Goal: Navigation & Orientation: Find specific page/section

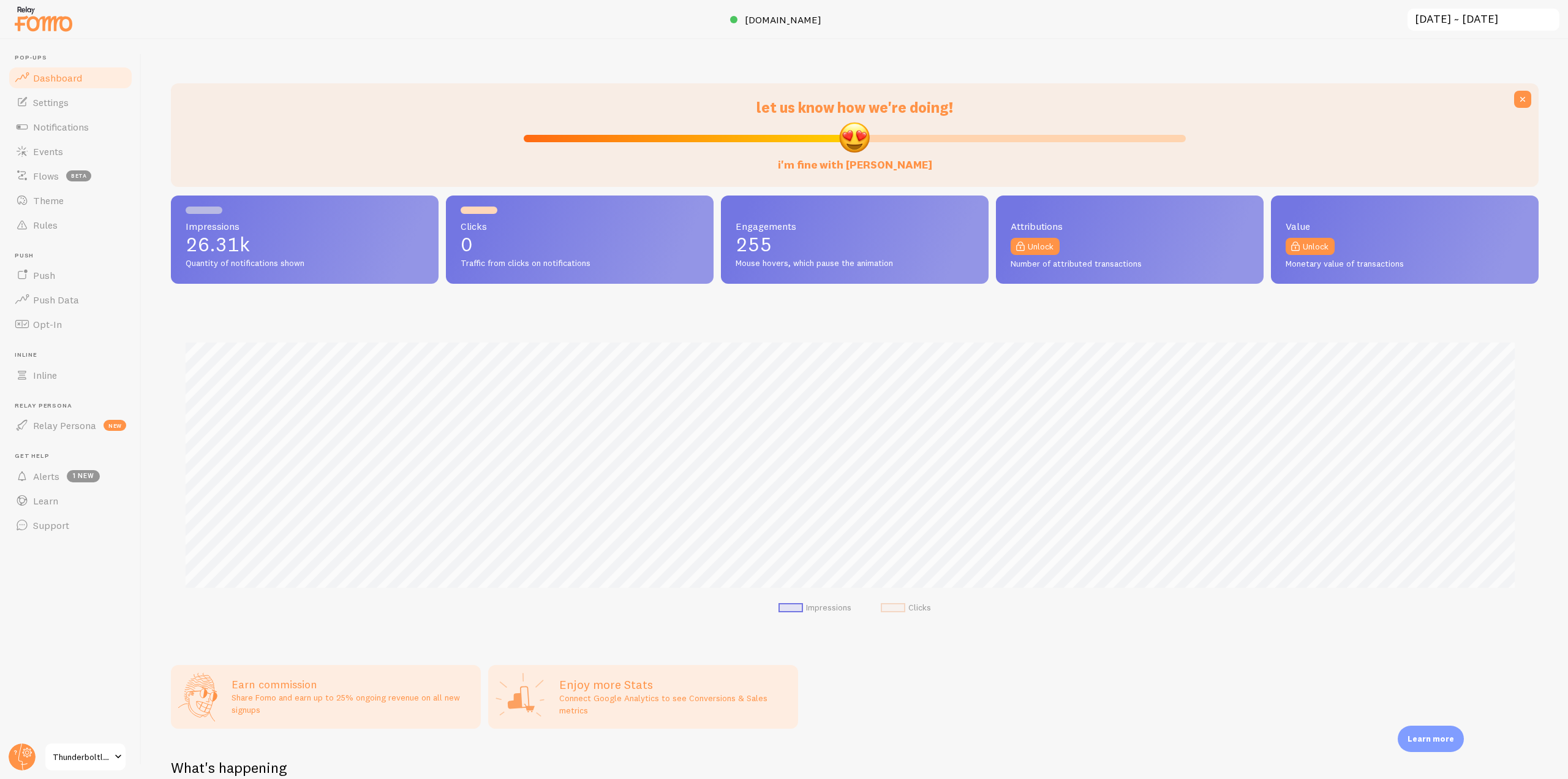
scroll to position [321, 1358]
click at [125, 134] on link "Notifications" at bounding box center [70, 126] width 126 height 24
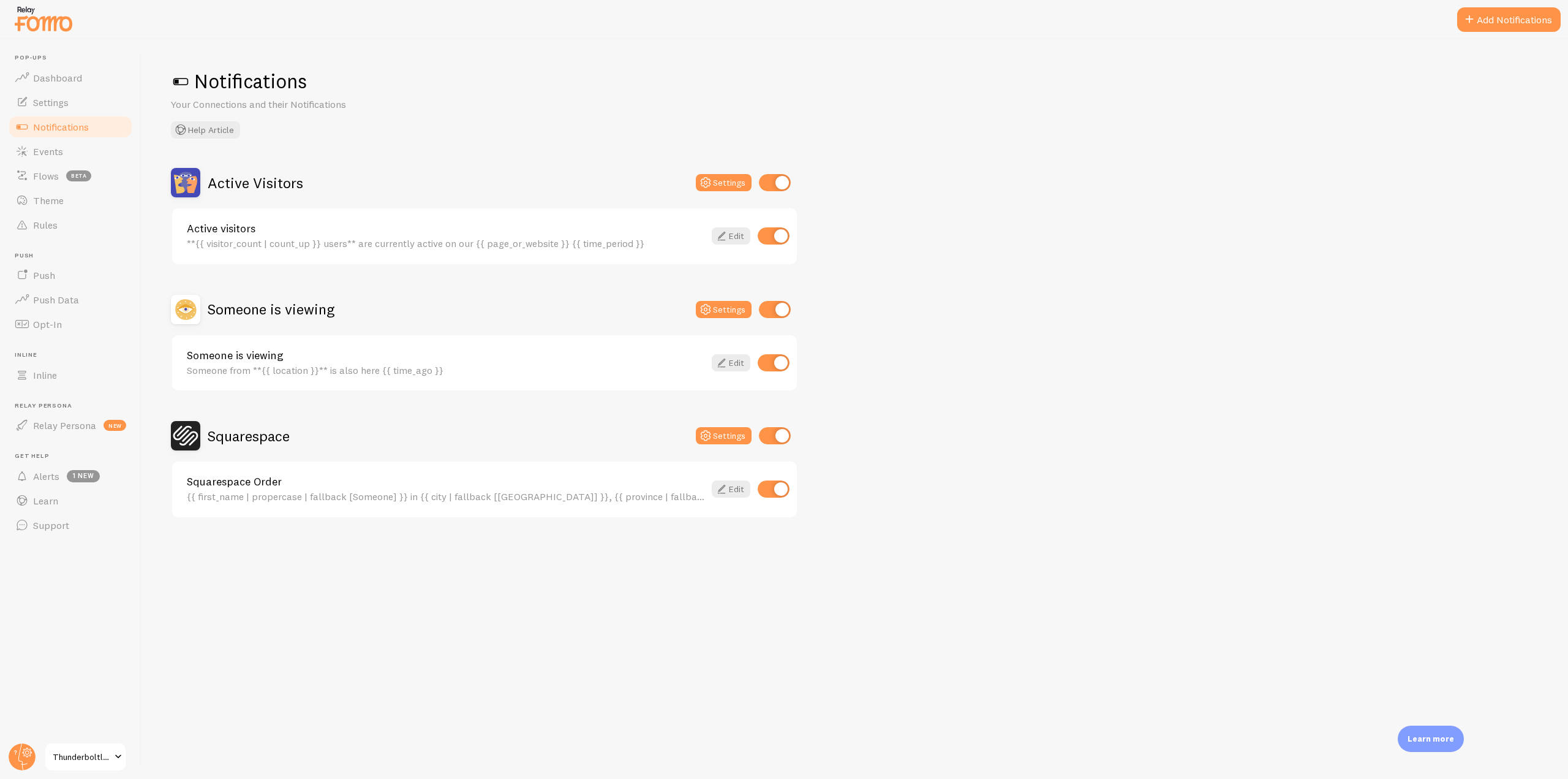
click at [226, 437] on h2 "Squarespace" at bounding box center [249, 436] width 82 height 19
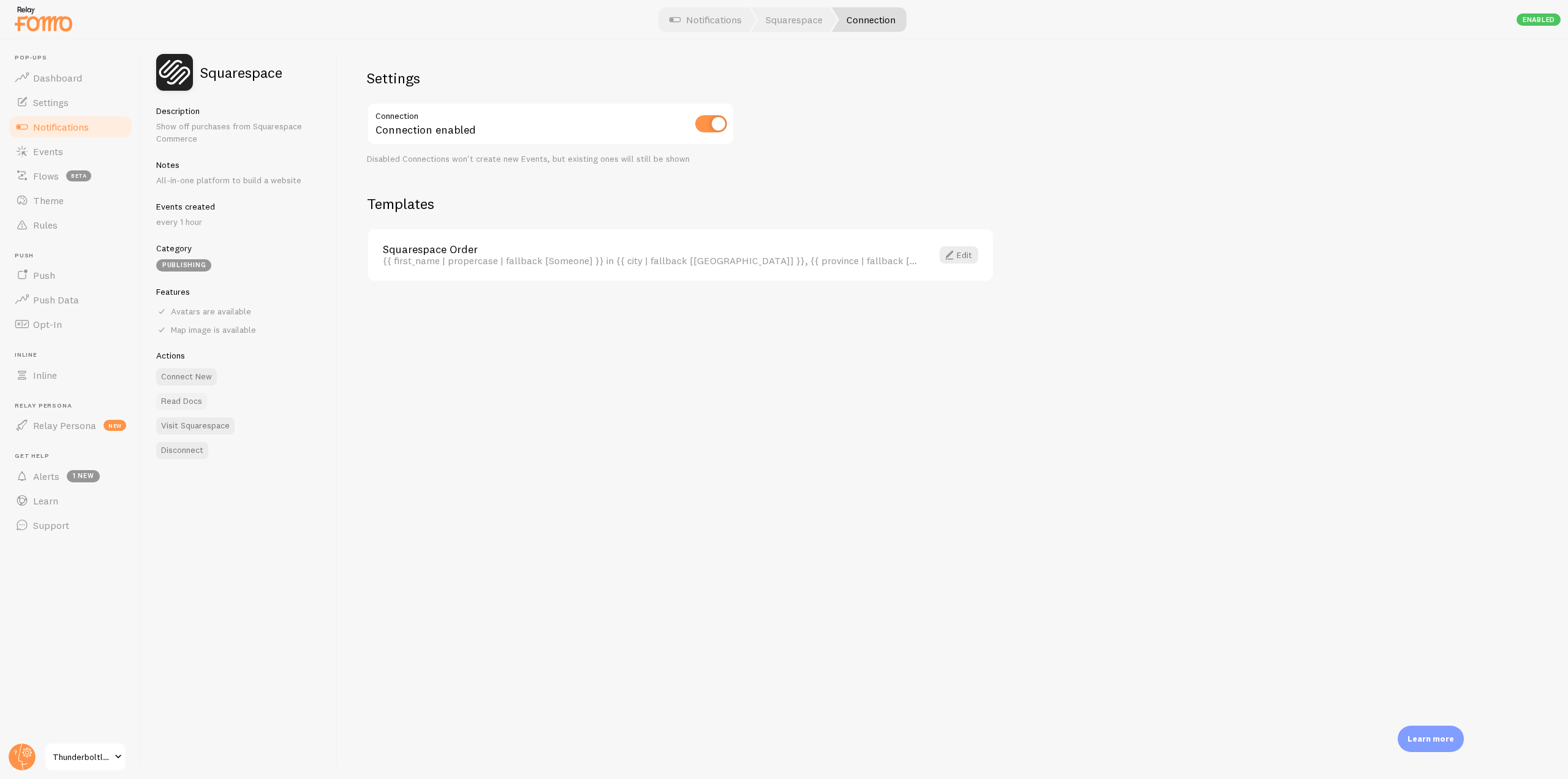
click at [191, 401] on link "Read Docs" at bounding box center [182, 401] width 51 height 17
click at [92, 127] on link "Notifications" at bounding box center [70, 126] width 126 height 24
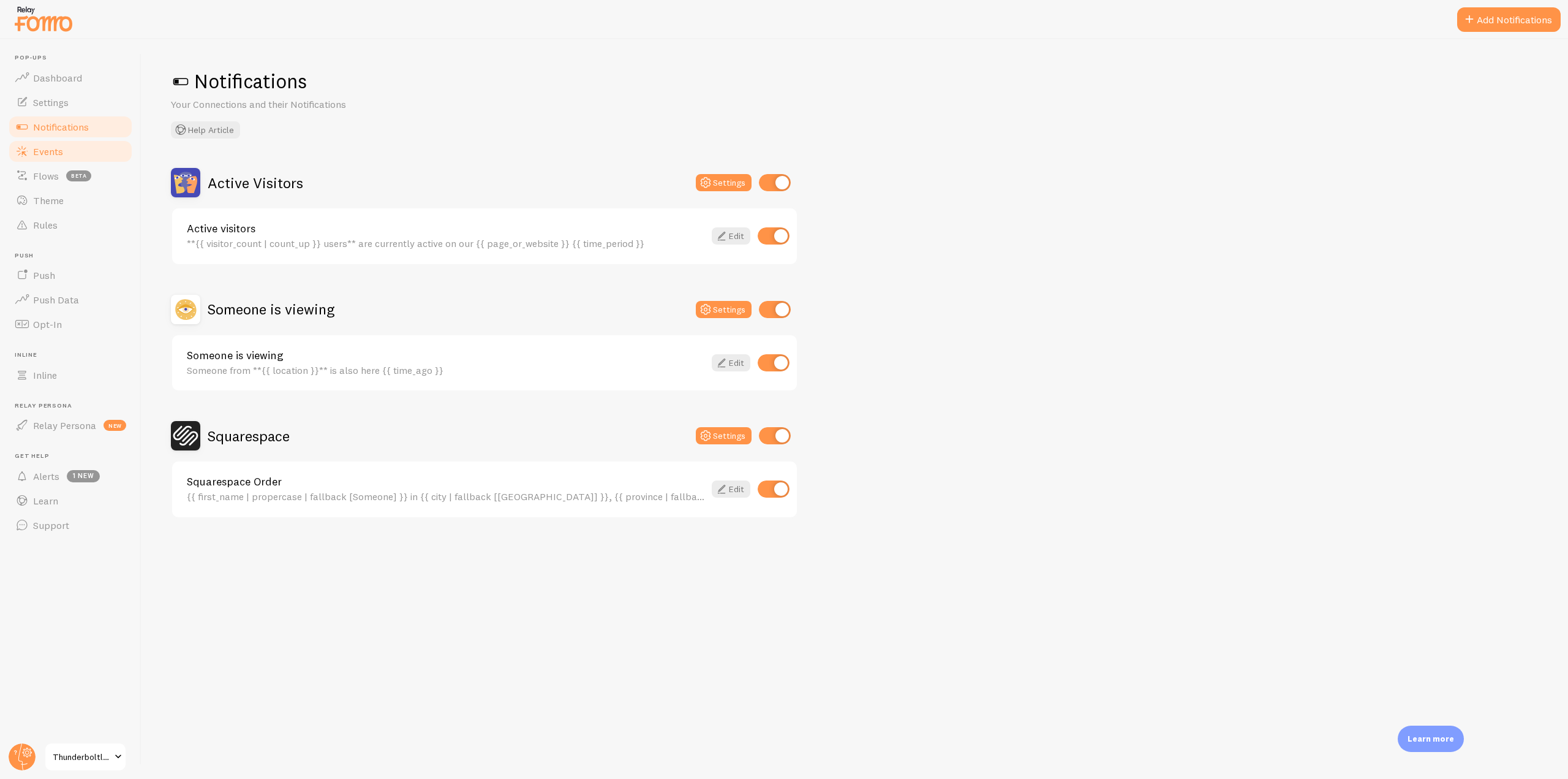
click at [83, 150] on link "Events" at bounding box center [70, 152] width 126 height 24
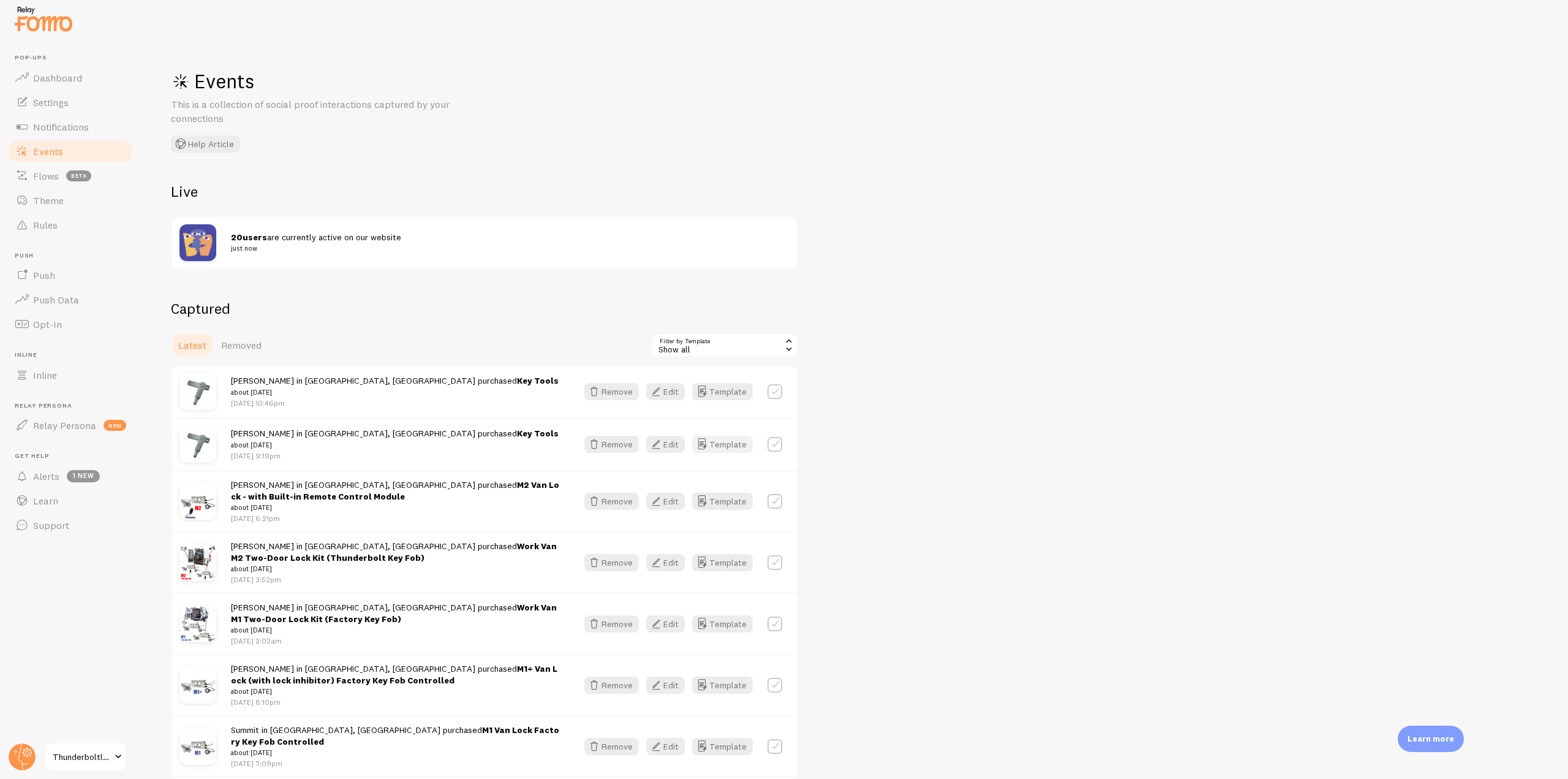
click at [721, 440] on button "Template" at bounding box center [722, 444] width 60 height 17
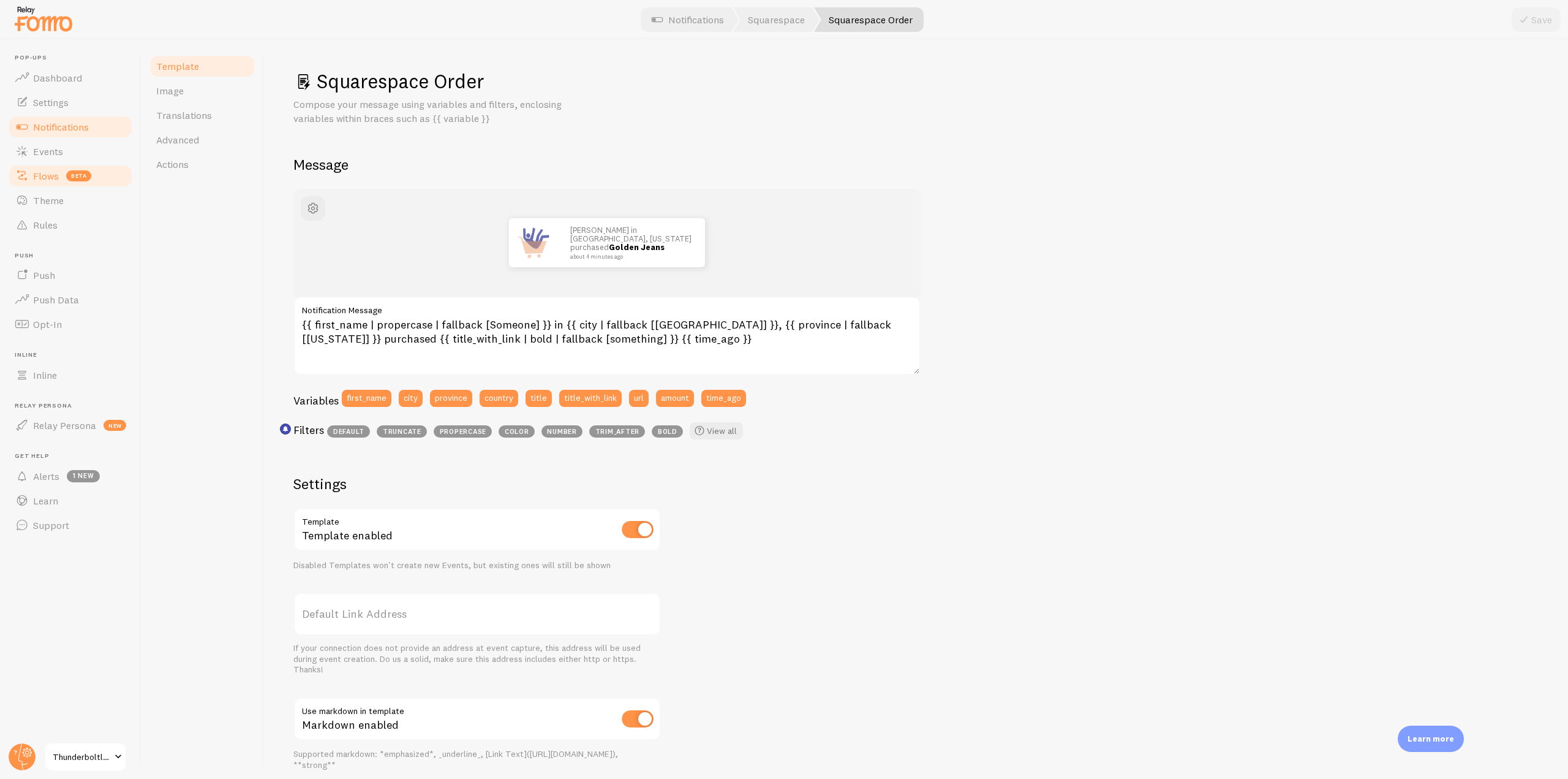
click at [86, 164] on link "Flows beta" at bounding box center [70, 176] width 126 height 24
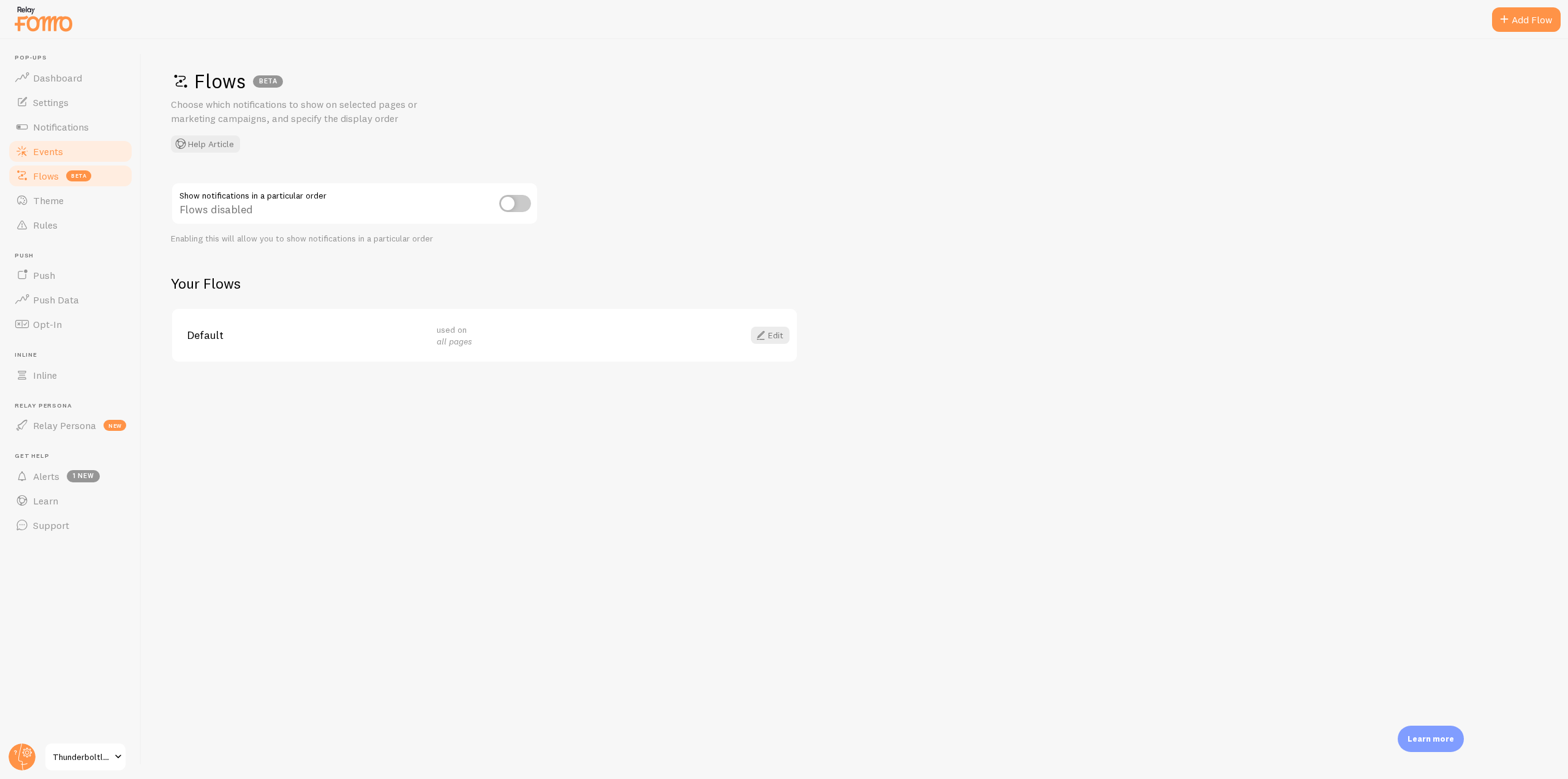
click at [80, 154] on link "Events" at bounding box center [70, 152] width 126 height 24
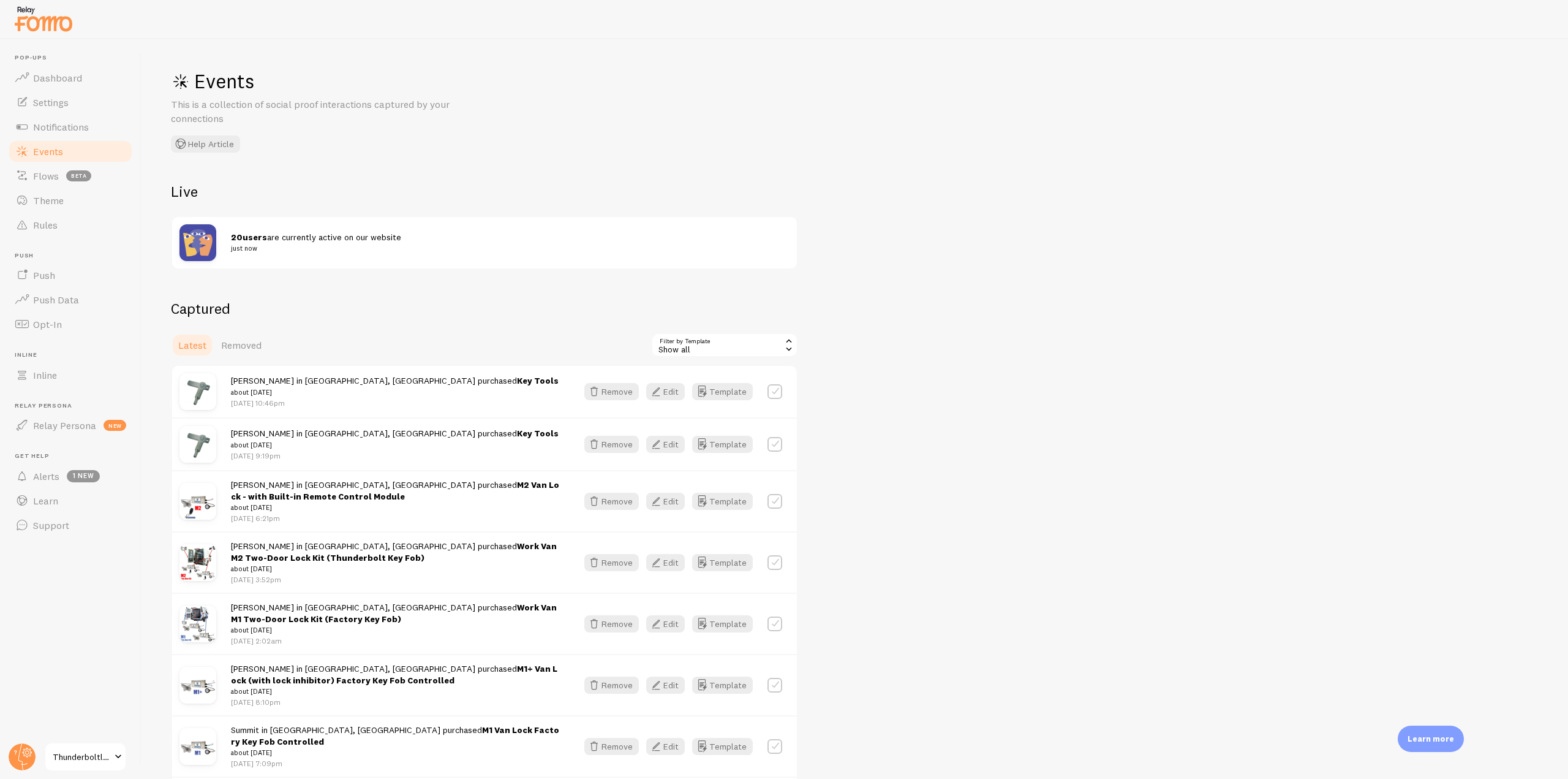
scroll to position [61, 0]
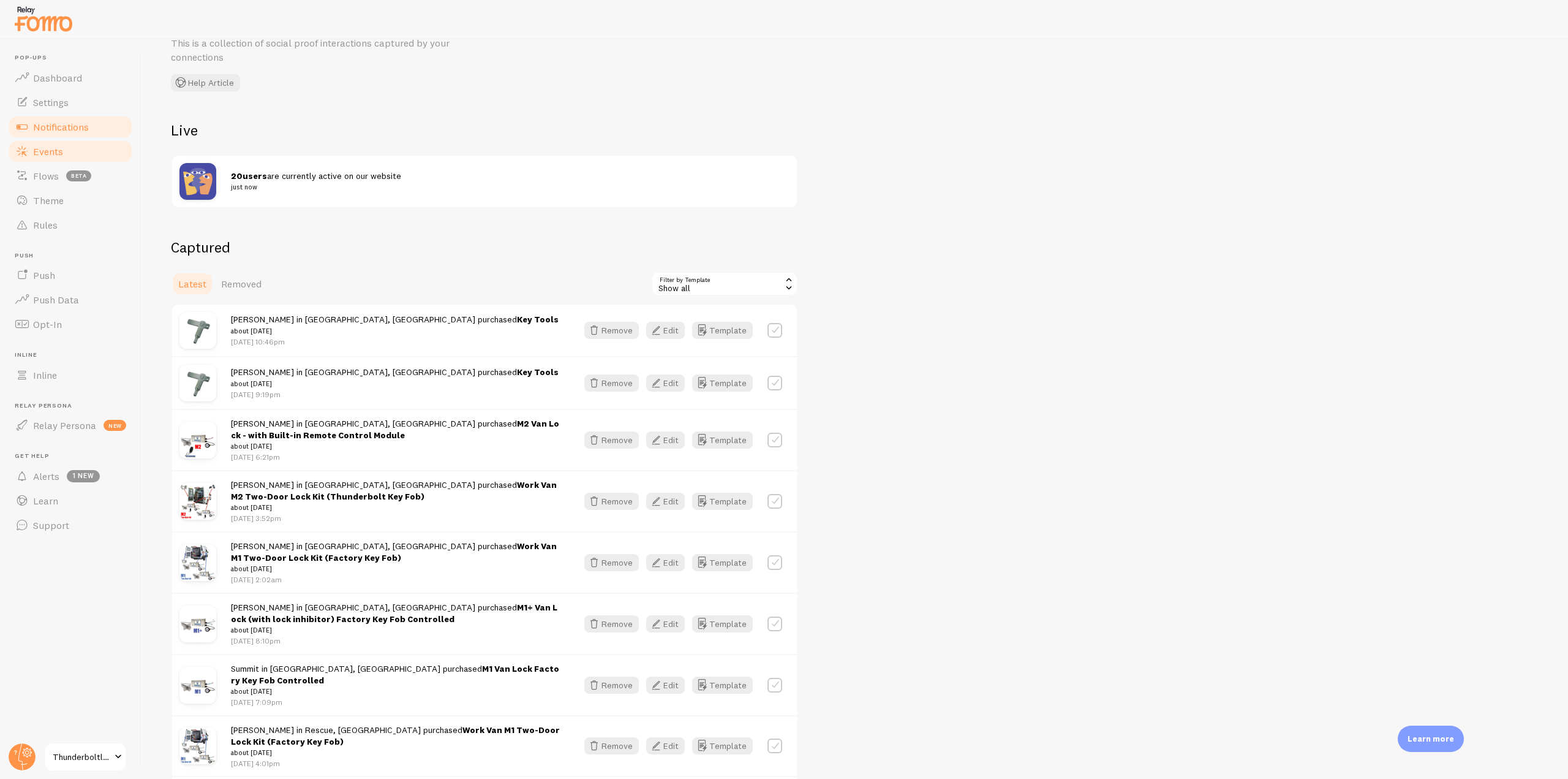
click at [75, 130] on span "Notifications" at bounding box center [61, 126] width 55 height 12
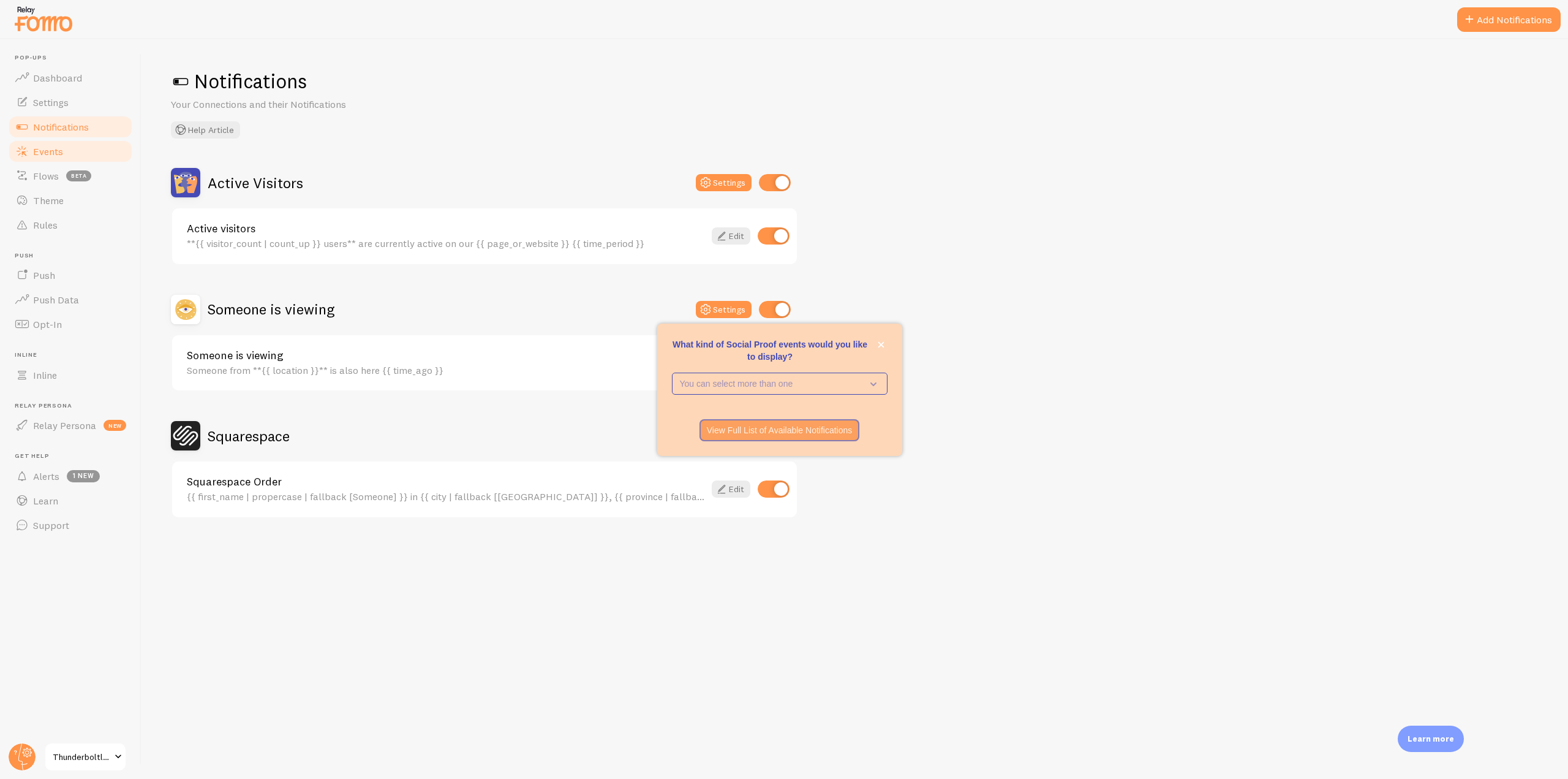
click at [53, 157] on link "Events" at bounding box center [70, 152] width 126 height 24
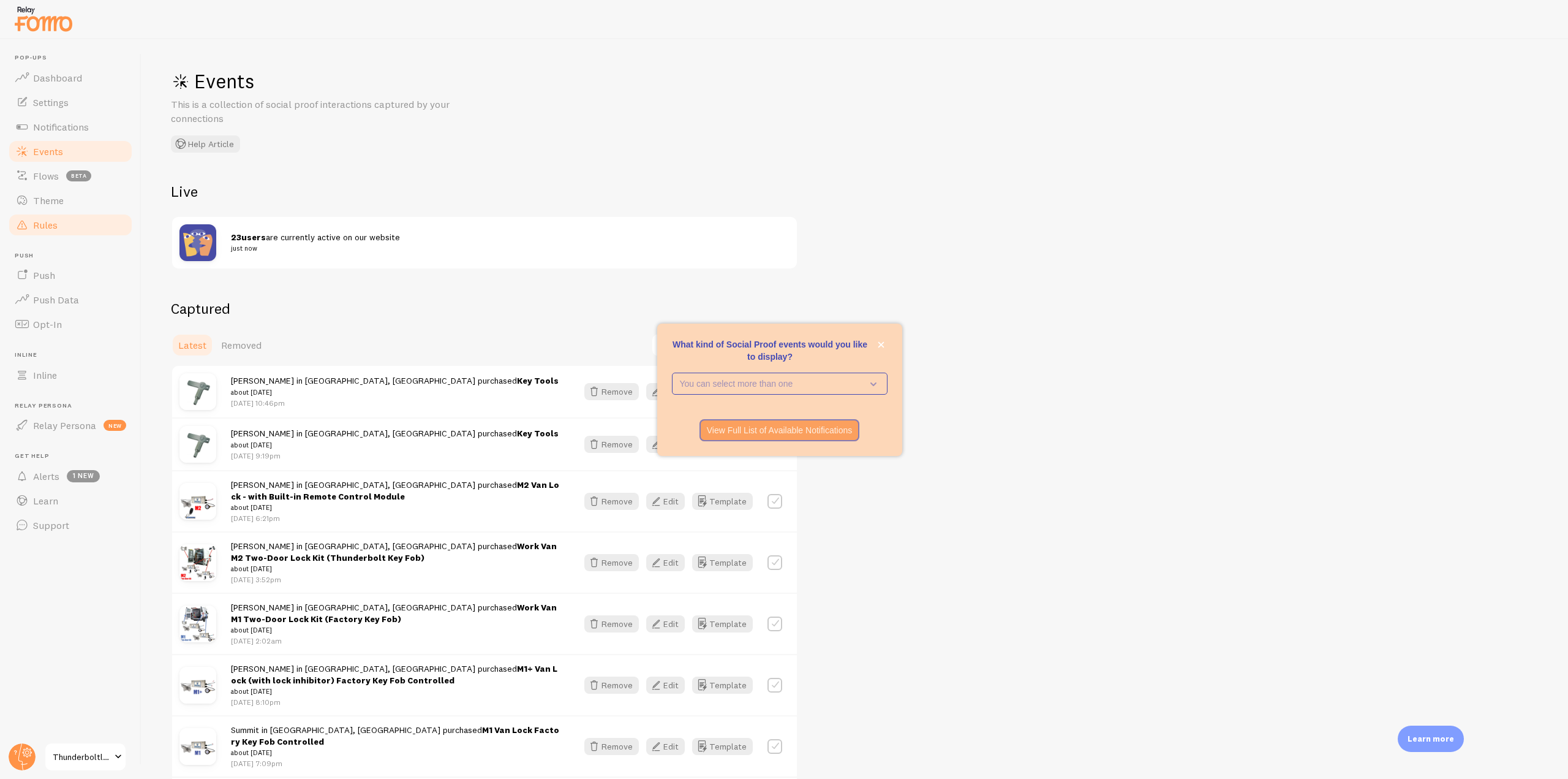
click at [34, 235] on link "Rules" at bounding box center [70, 225] width 126 height 24
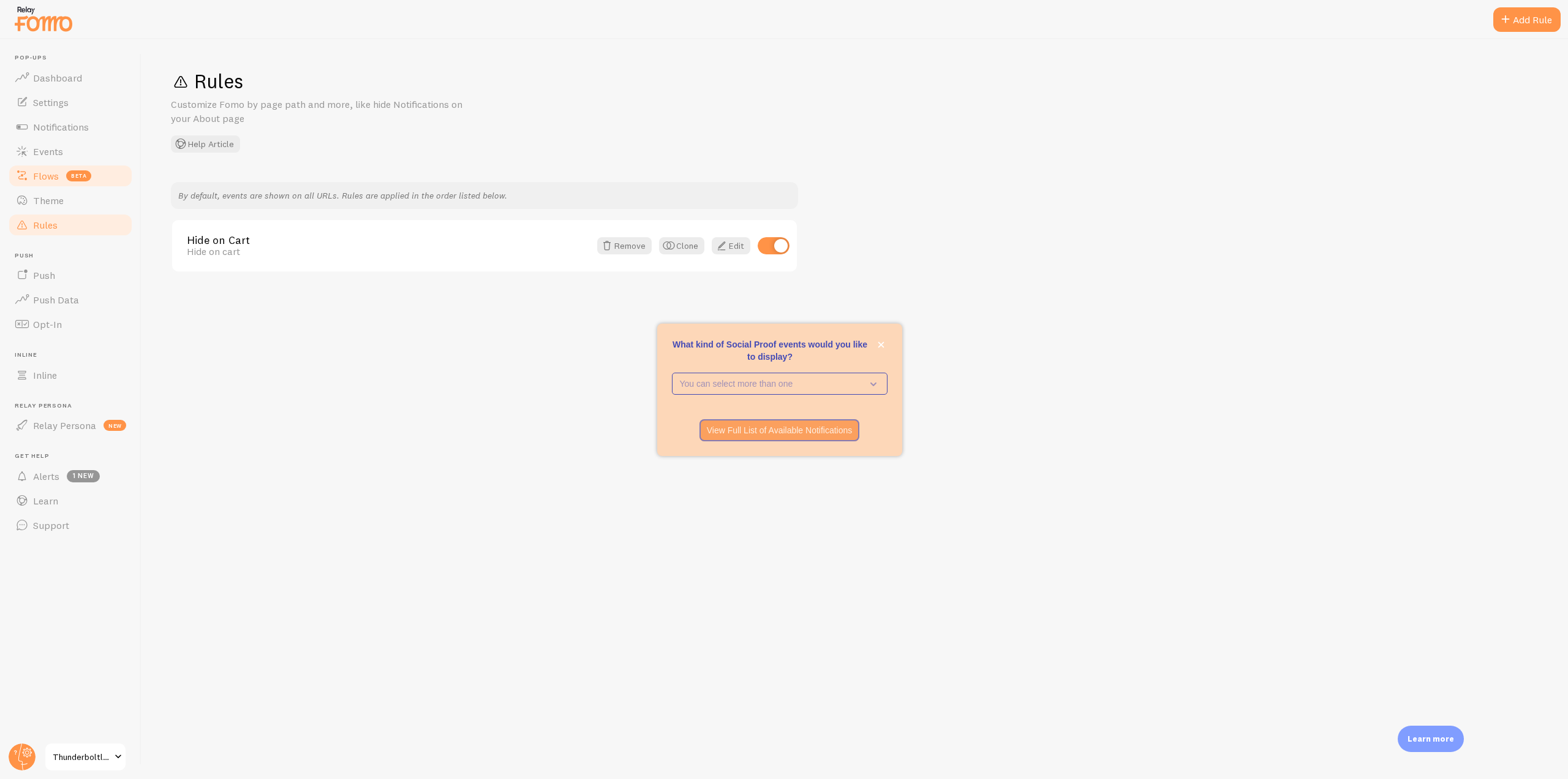
click at [73, 181] on span "beta" at bounding box center [78, 176] width 25 height 11
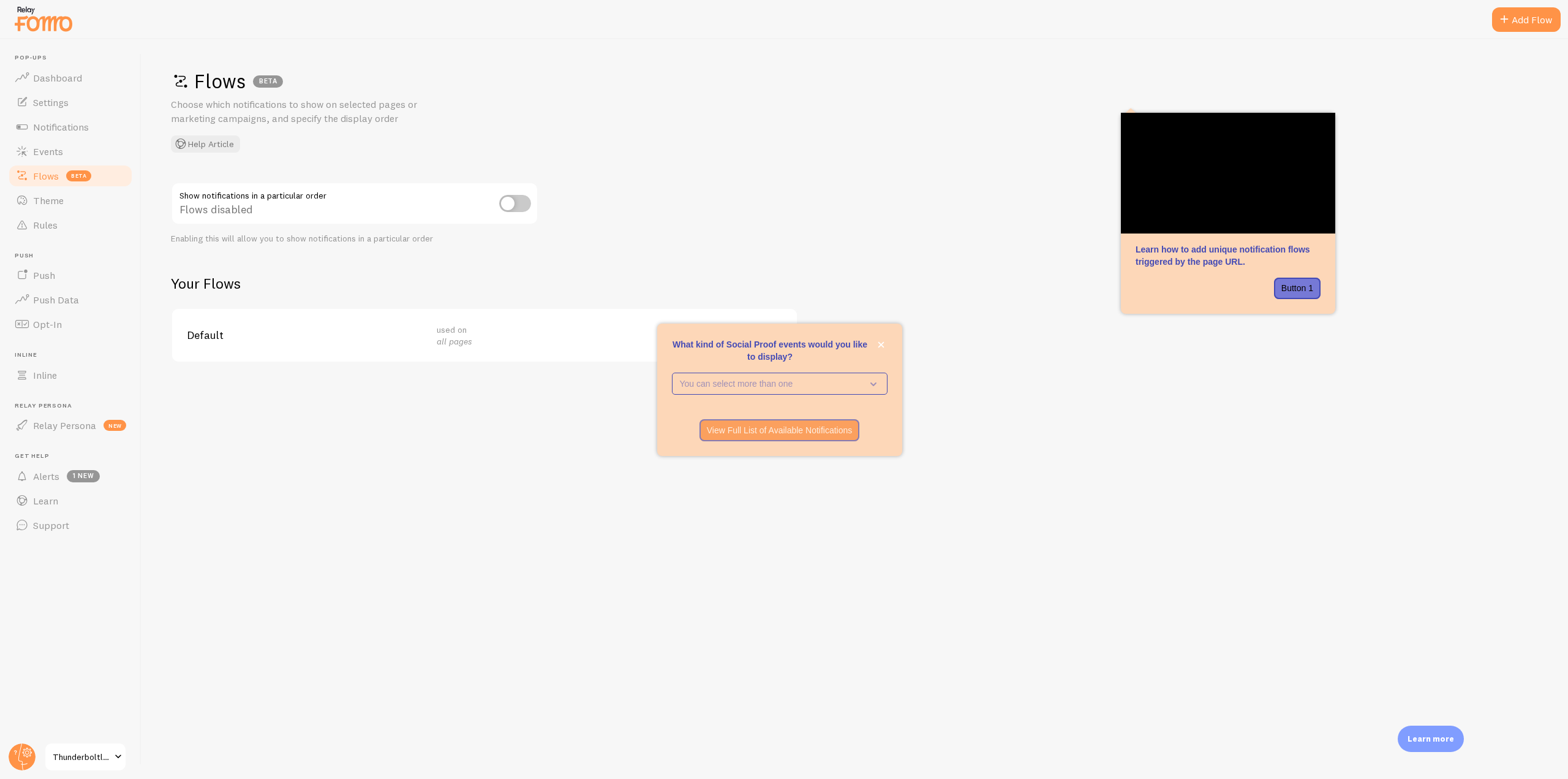
click at [38, 33] on img at bounding box center [43, 19] width 61 height 31
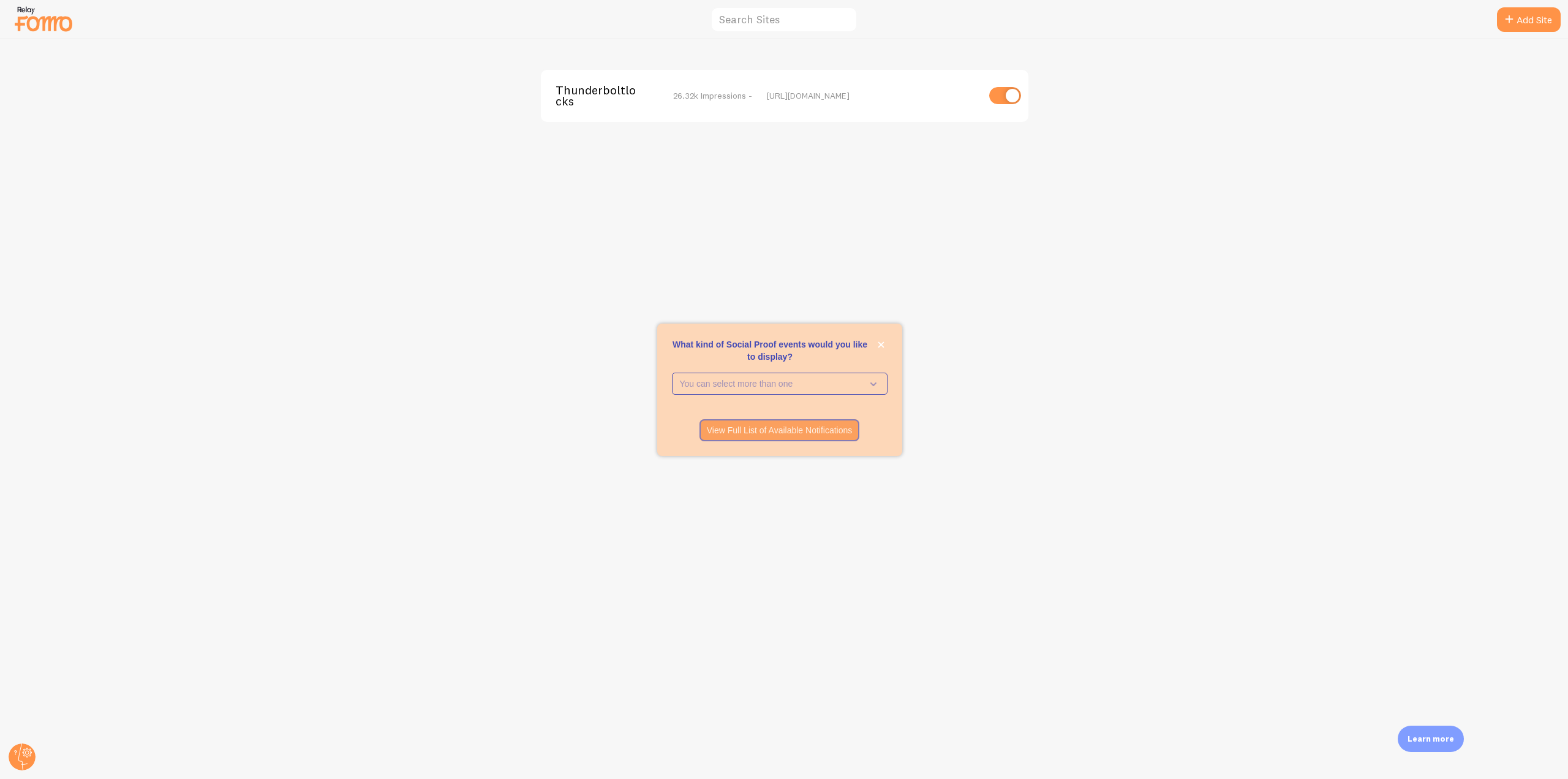
click at [594, 104] on span "Thunderboltlocks" at bounding box center [604, 96] width 99 height 23
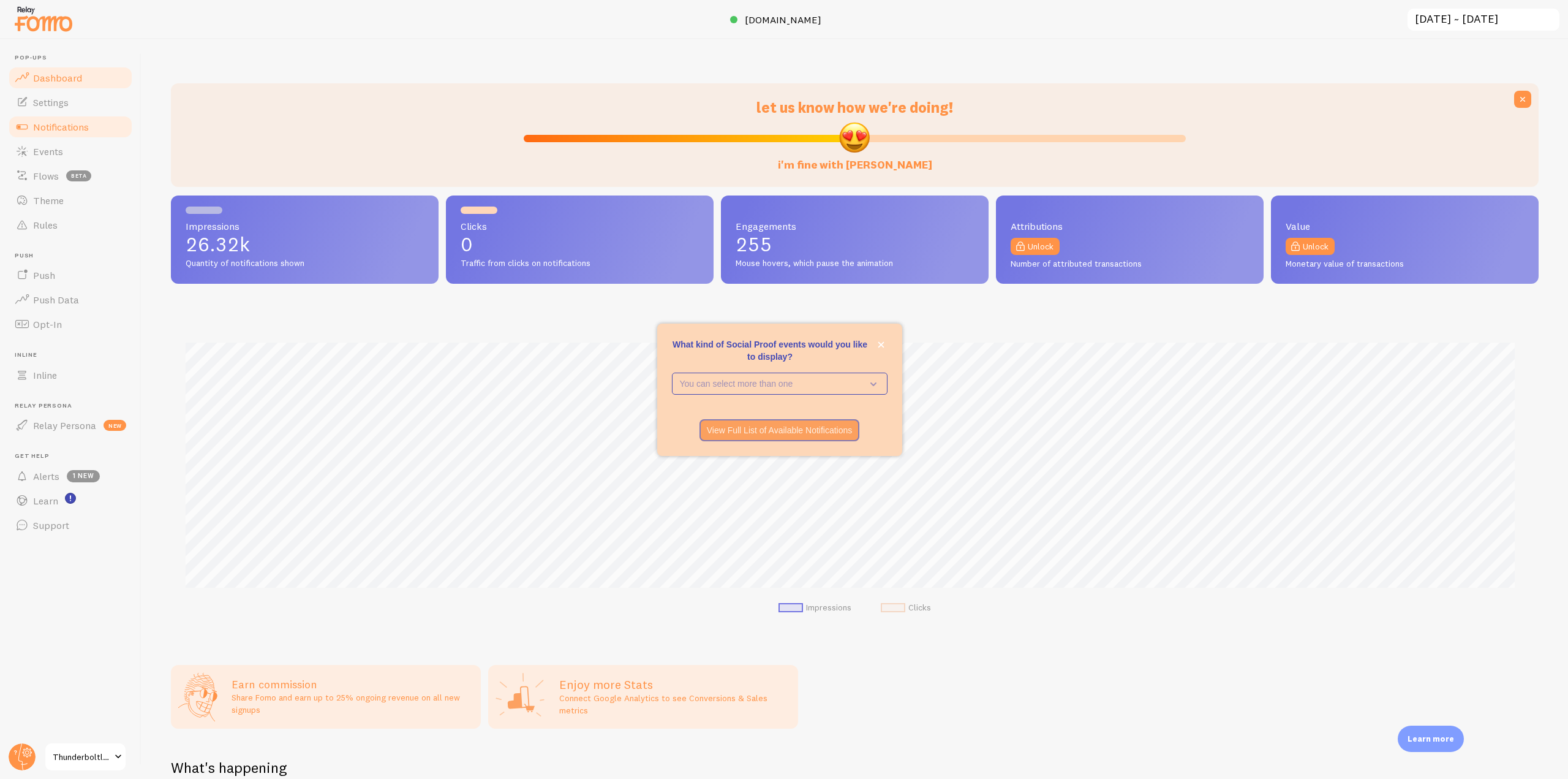
scroll to position [321, 1358]
click at [60, 102] on span "Settings" at bounding box center [51, 102] width 36 height 12
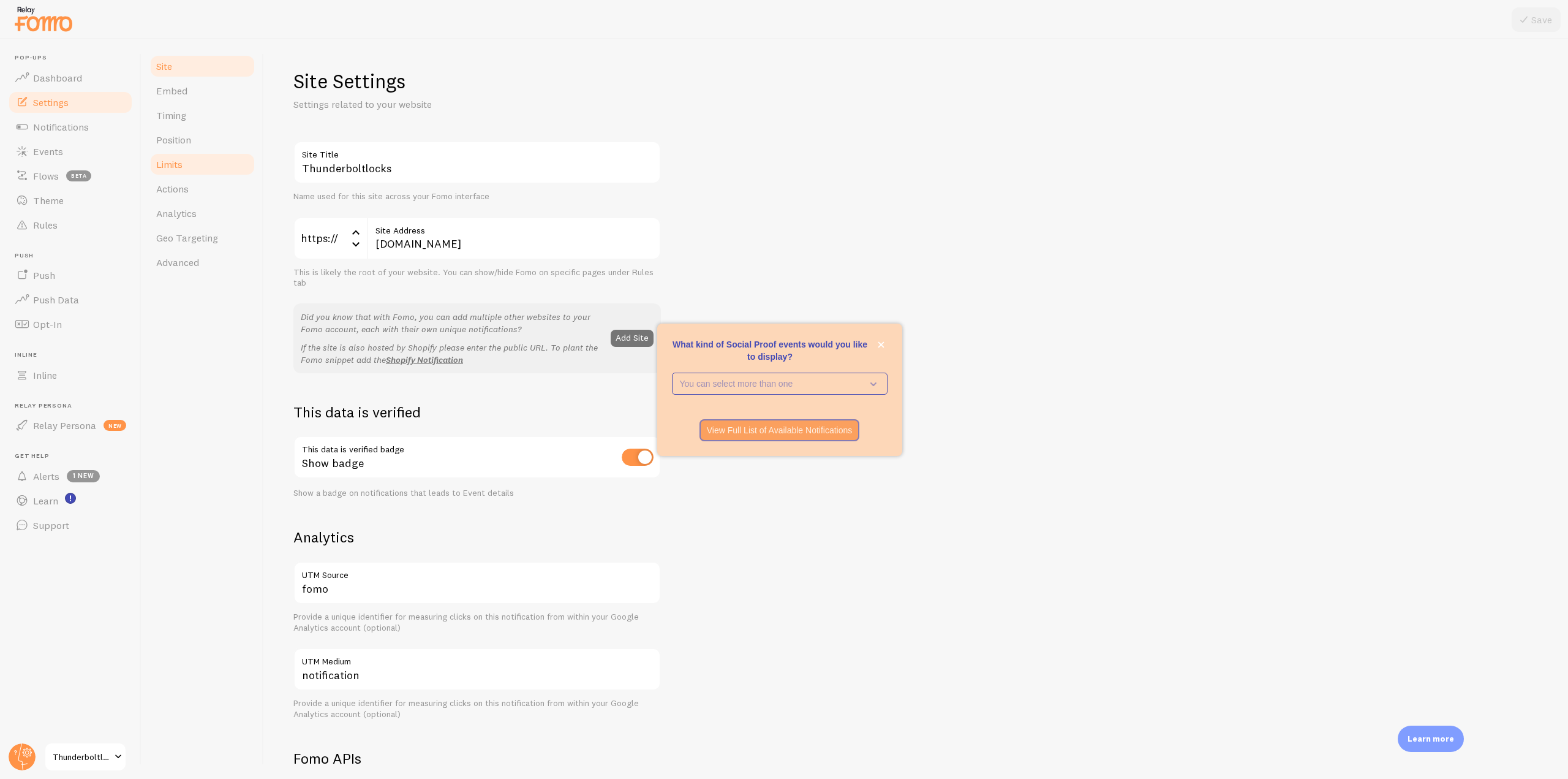
click at [196, 170] on link "Limits" at bounding box center [202, 164] width 107 height 24
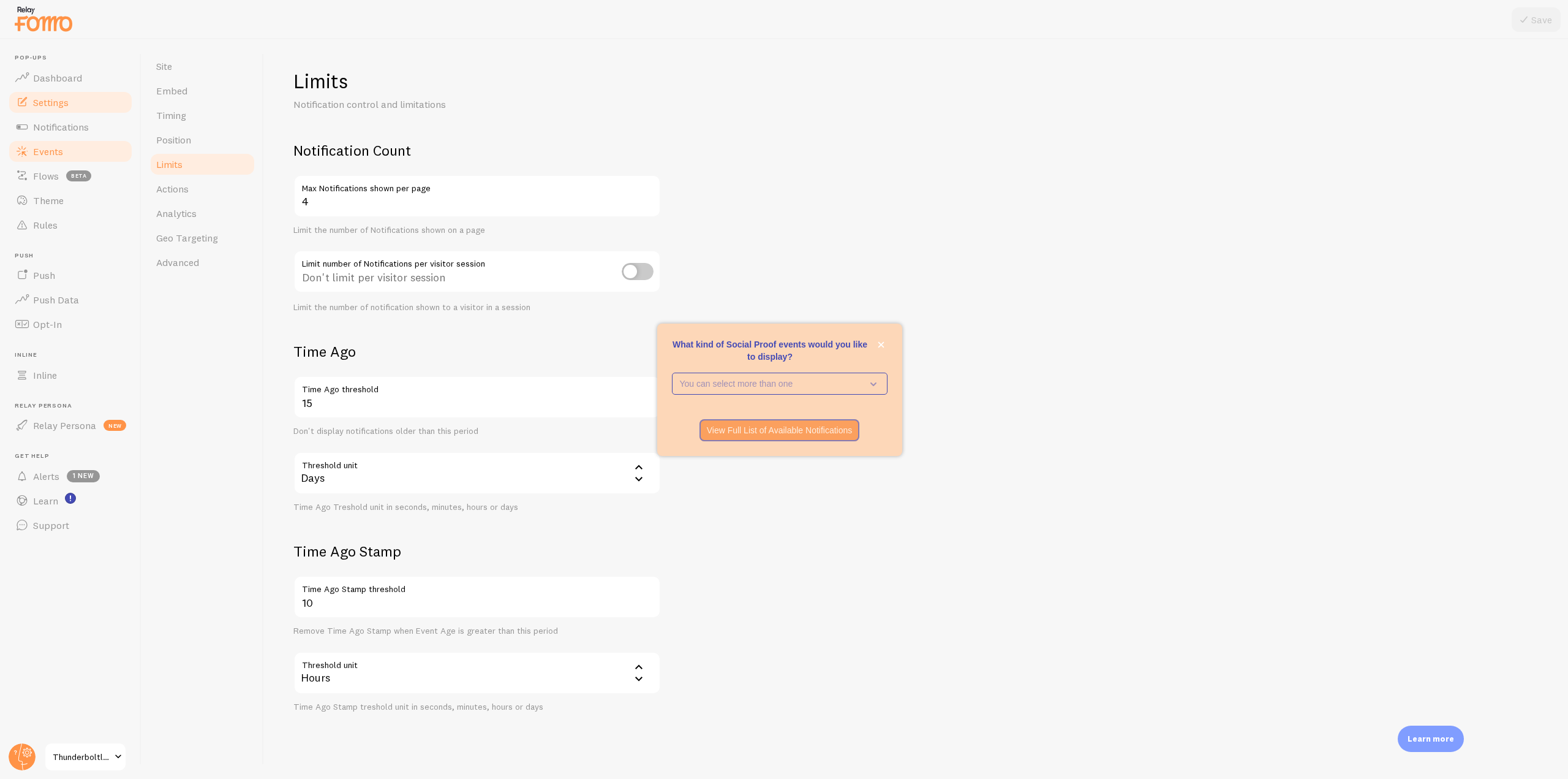
click at [79, 155] on link "Events" at bounding box center [70, 152] width 126 height 24
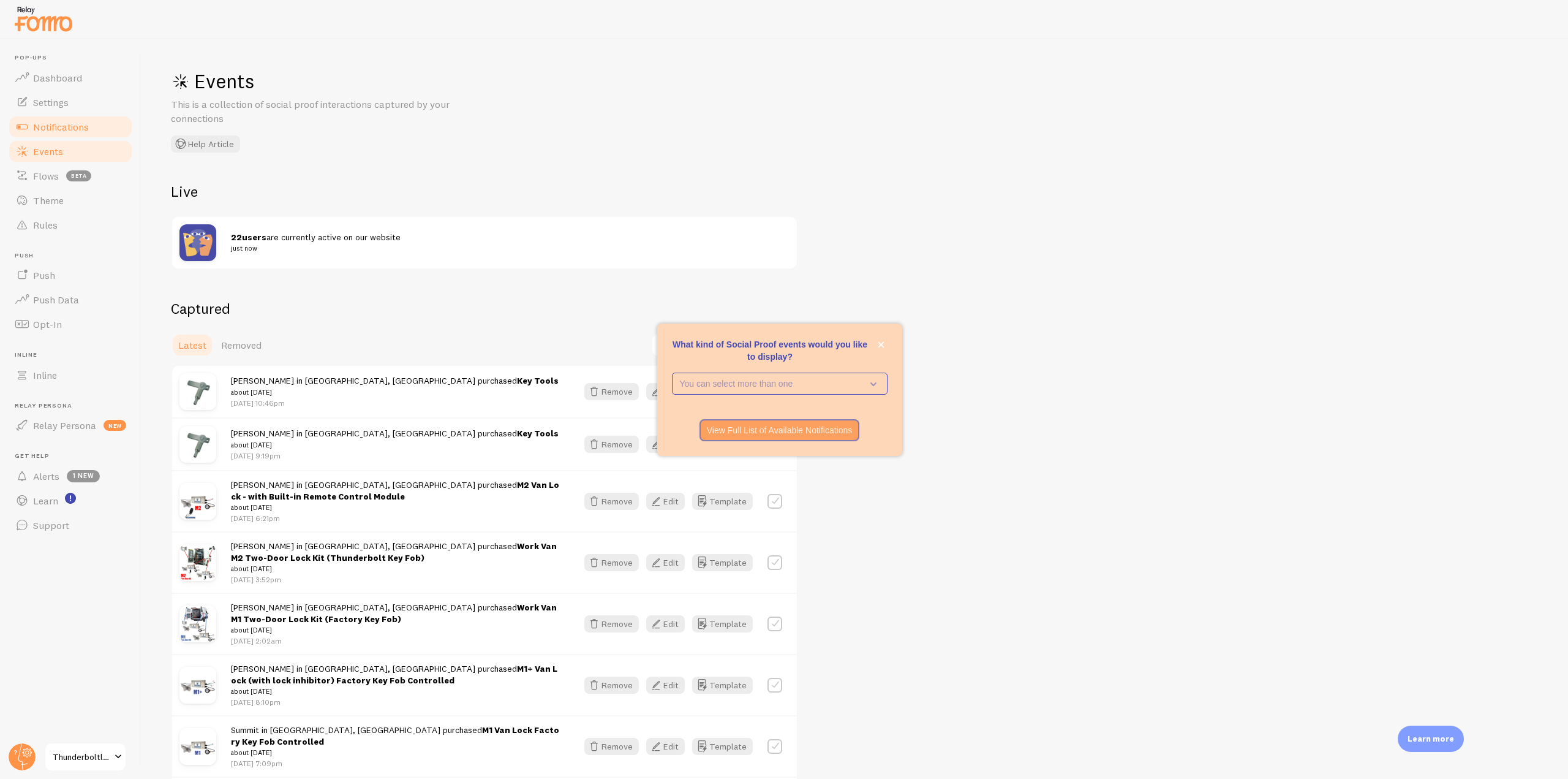
click at [67, 130] on span "Notifications" at bounding box center [61, 126] width 55 height 12
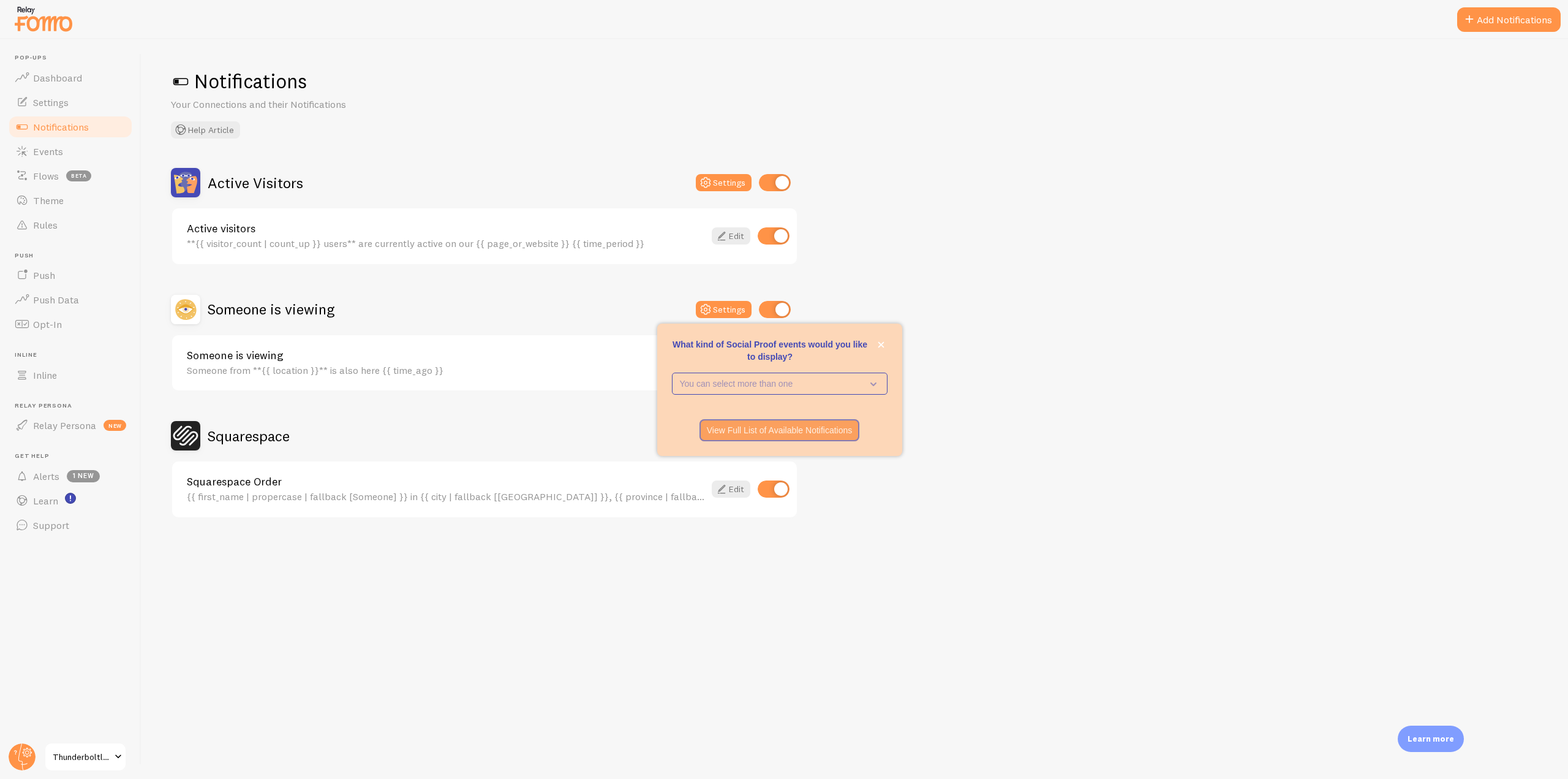
click at [249, 437] on h2 "Squarespace" at bounding box center [249, 436] width 82 height 19
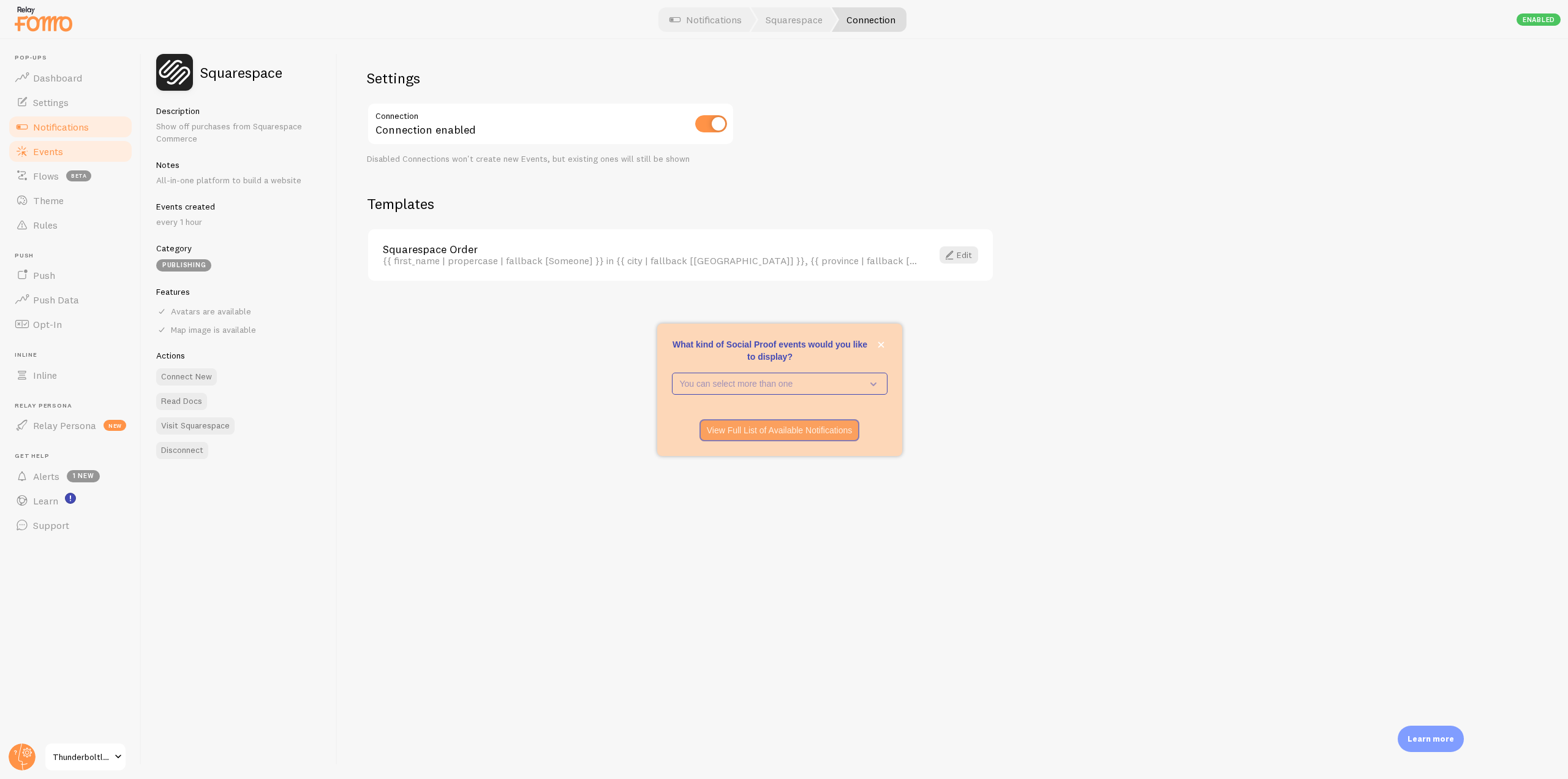
click at [49, 155] on span "Events" at bounding box center [48, 151] width 30 height 12
